Goal: Information Seeking & Learning: Learn about a topic

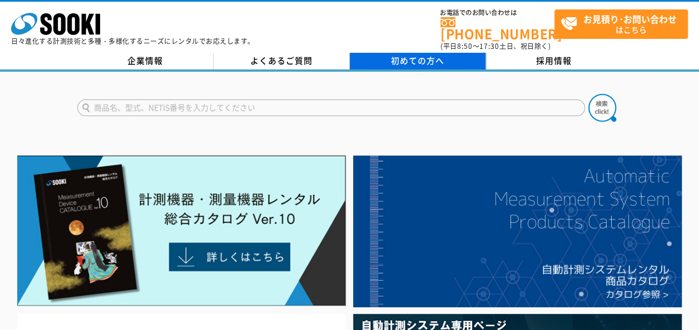
click at [426, 54] on span "初めての方へ" at bounding box center [417, 60] width 53 height 12
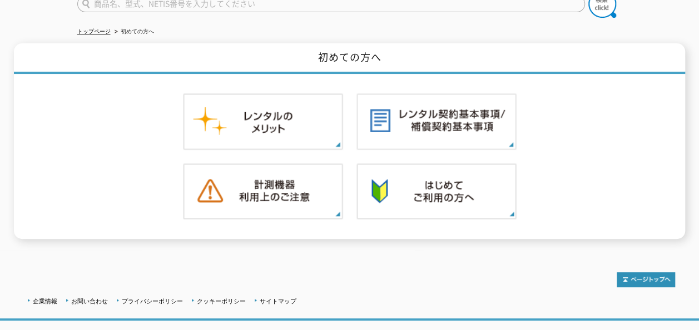
scroll to position [107, 0]
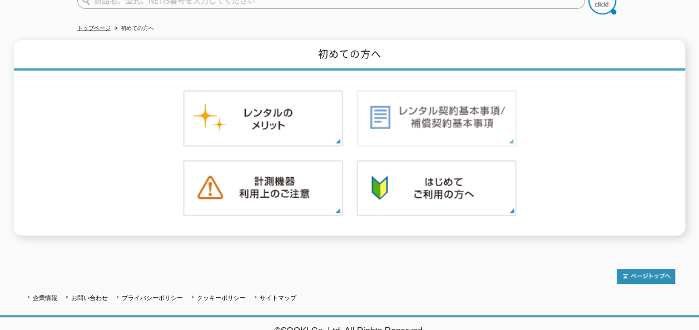
click at [466, 116] on img at bounding box center [436, 118] width 160 height 57
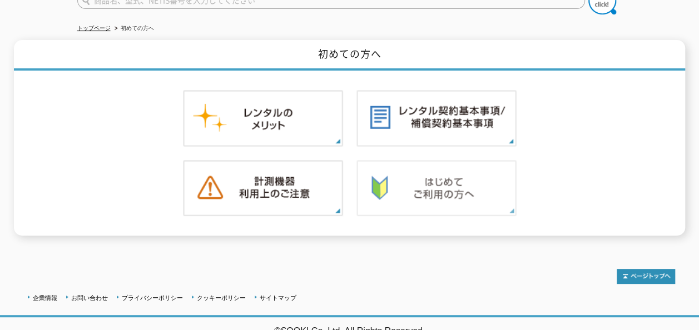
click at [460, 195] on img at bounding box center [436, 188] width 160 height 57
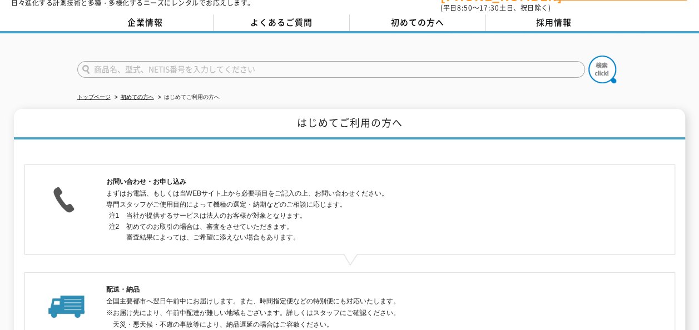
scroll to position [56, 0]
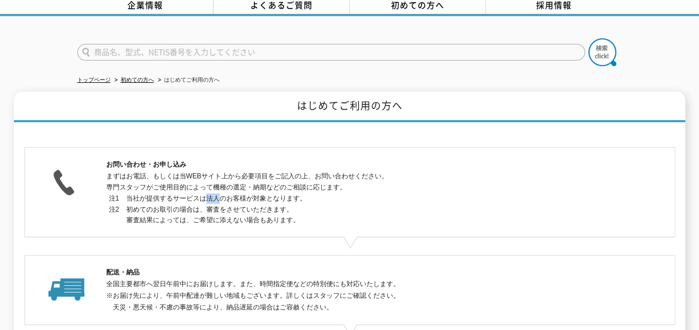
drag, startPoint x: 205, startPoint y: 190, endPoint x: 218, endPoint y: 192, distance: 14.1
click at [218, 193] on dd "当社が提供するサービスは法人のお客様が対象となります。" at bounding box center [359, 198] width 467 height 11
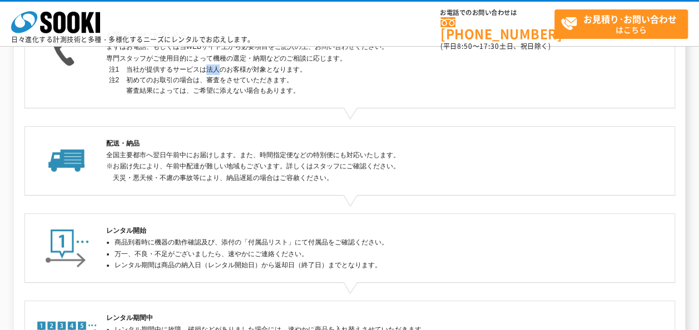
scroll to position [0, 0]
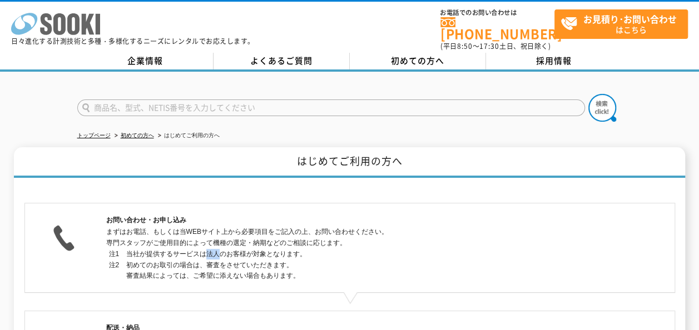
click at [77, 23] on icon at bounding box center [73, 24] width 12 height 22
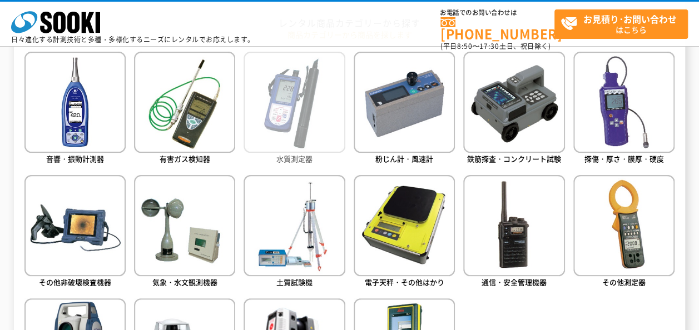
scroll to position [500, 0]
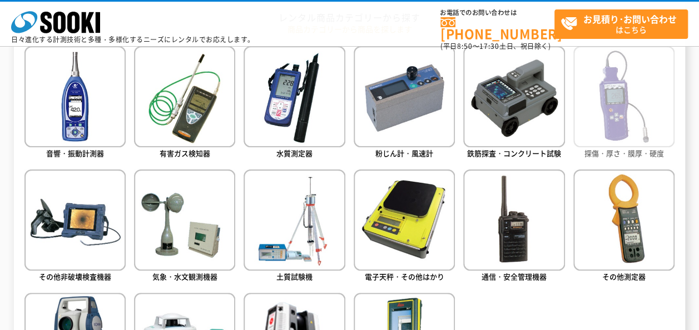
click at [623, 128] on img at bounding box center [623, 96] width 101 height 101
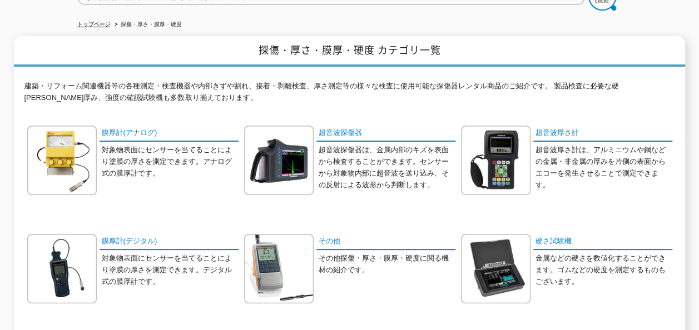
scroll to position [167, 0]
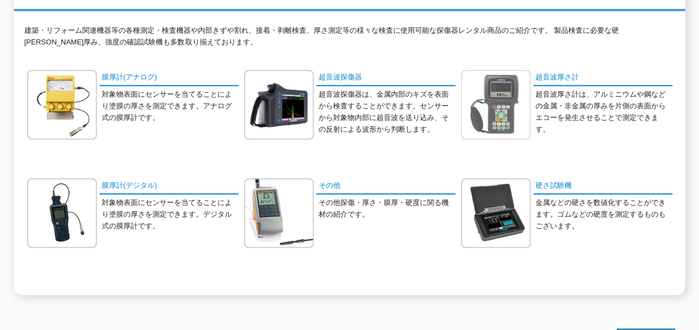
click at [490, 98] on img at bounding box center [495, 104] width 69 height 69
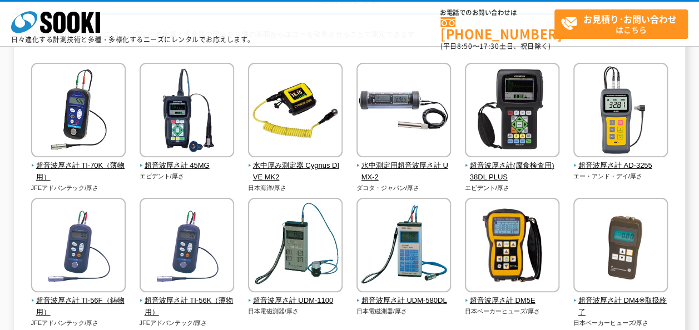
scroll to position [167, 0]
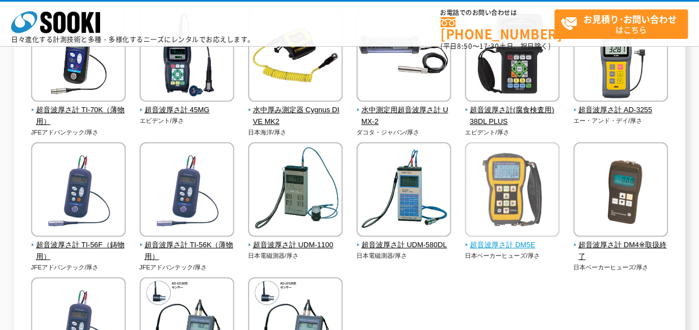
click at [501, 195] on img at bounding box center [512, 190] width 95 height 97
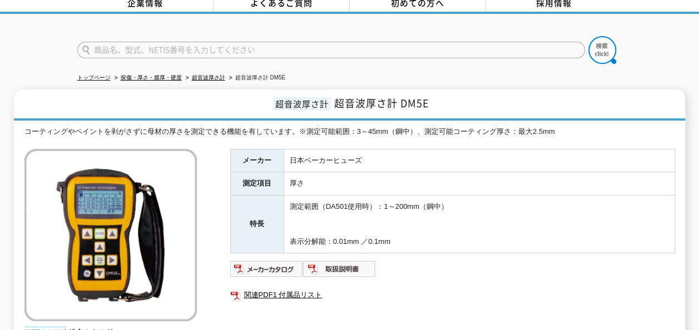
scroll to position [56, 0]
